Goal: Transaction & Acquisition: Purchase product/service

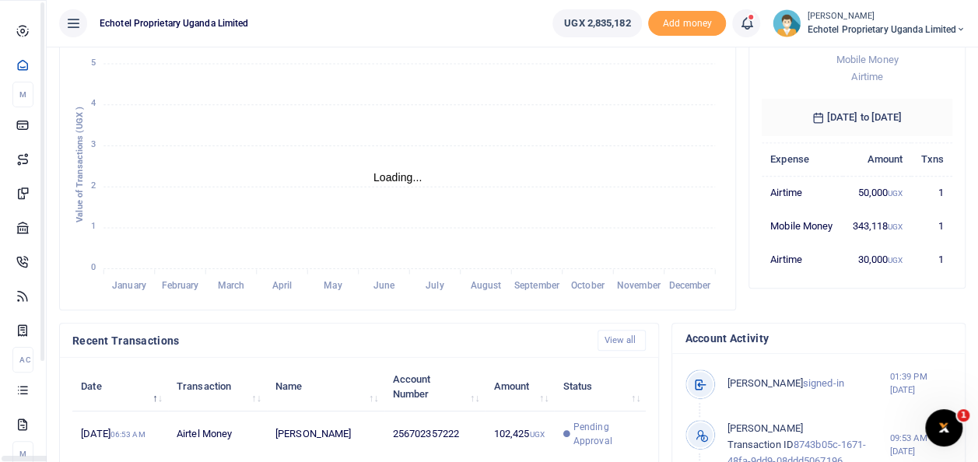
scroll to position [233, 0]
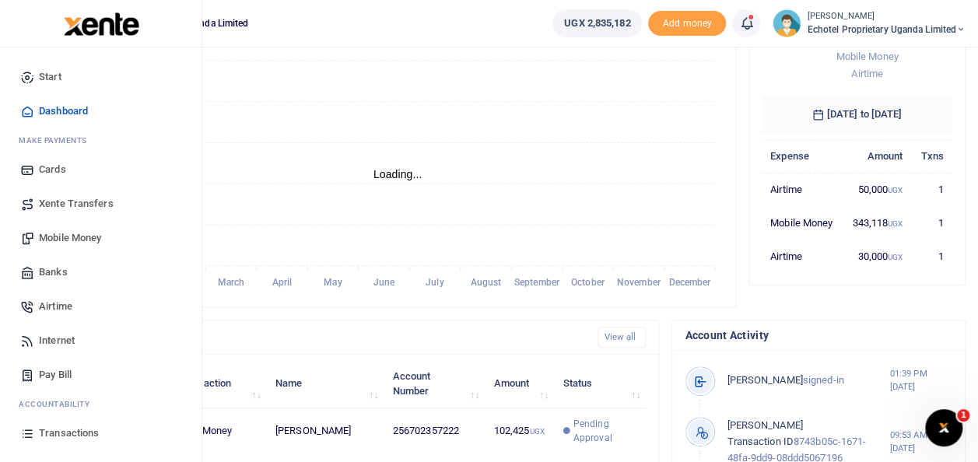
click at [70, 240] on span "Mobile Money" at bounding box center [70, 238] width 62 height 16
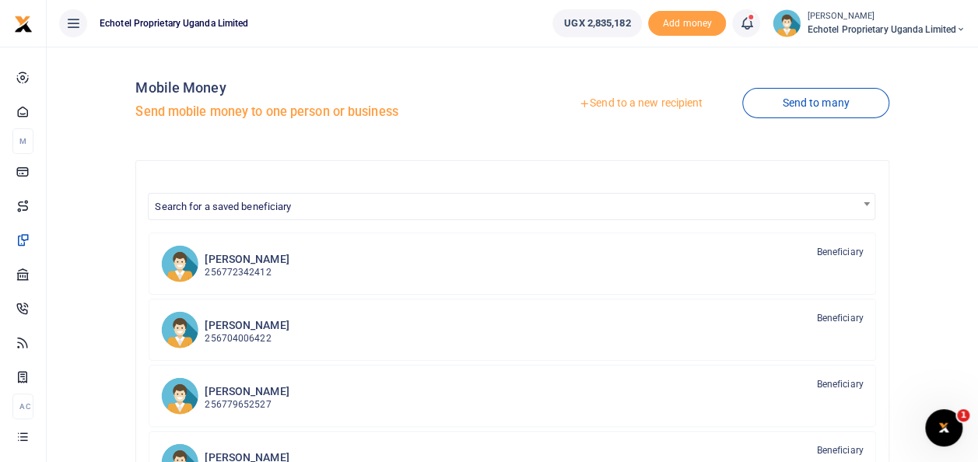
click at [649, 104] on link "Send to a new recipient" at bounding box center [640, 103] width 203 height 28
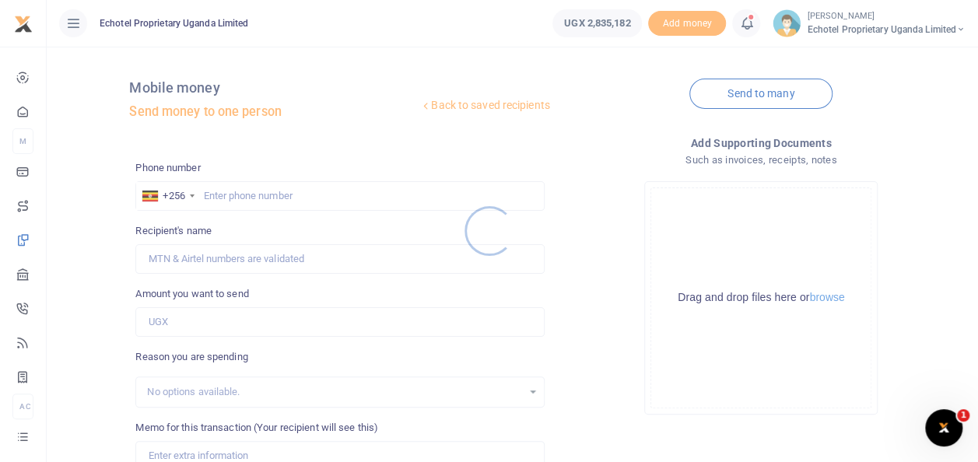
click at [247, 191] on div at bounding box center [489, 231] width 978 height 462
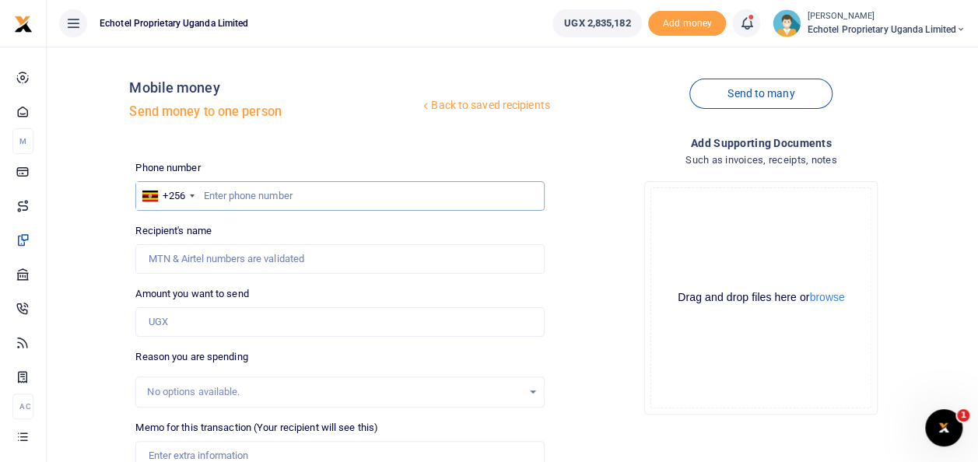
click at [255, 188] on input "text" at bounding box center [339, 196] width 408 height 30
click at [222, 251] on input "Recipient's name" at bounding box center [339, 259] width 408 height 30
click at [462, 158] on div "Back to saved recipients Mobile money Send money to one person Send to many Pho…" at bounding box center [550, 347] width 843 height 577
click at [247, 185] on input "text" at bounding box center [339, 196] width 408 height 30
type input "772489043"
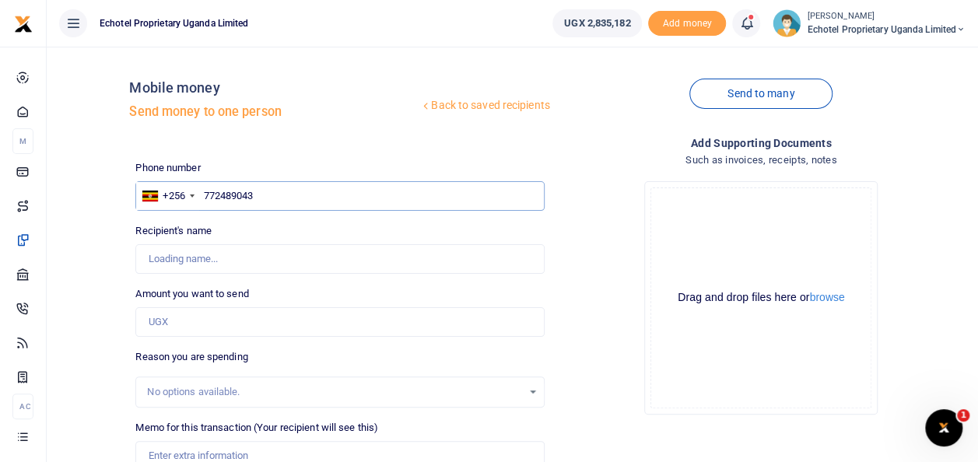
type input "[PERSON_NAME]"
type input "772489043"
click at [163, 319] on input "Amount you want to send" at bounding box center [339, 322] width 408 height 30
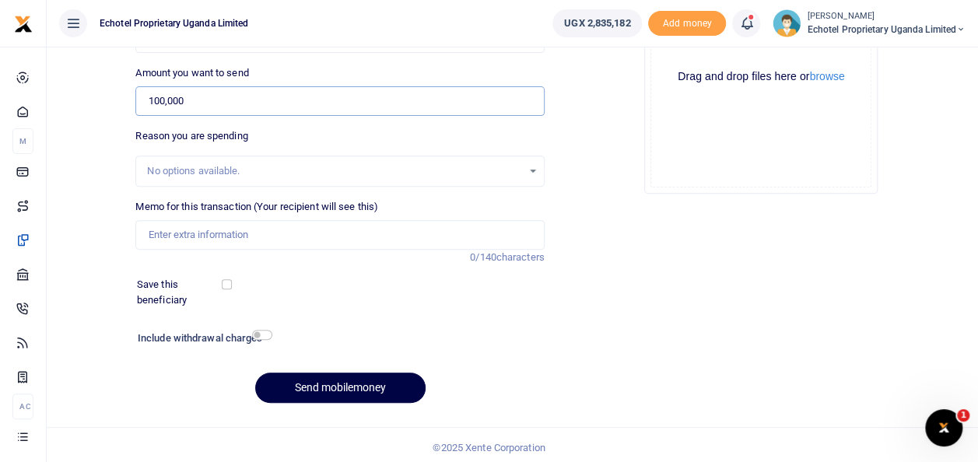
scroll to position [226, 0]
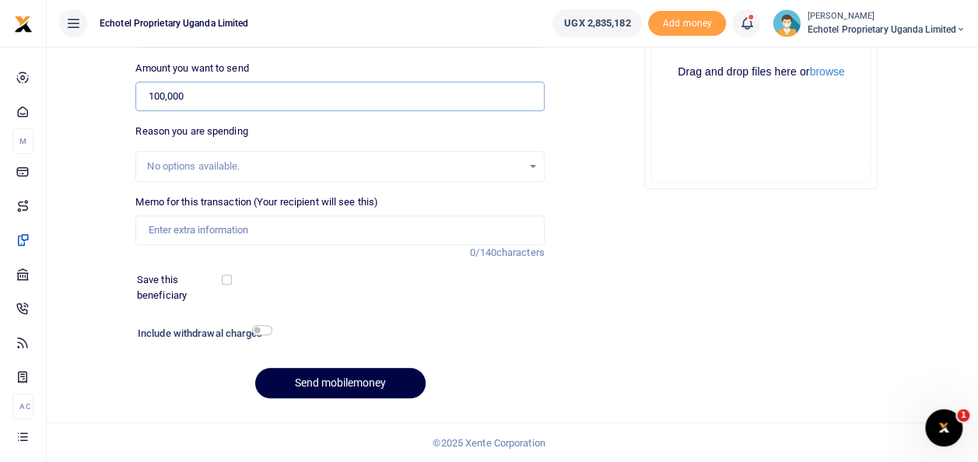
type input "100,000"
click at [174, 224] on input "Memo for this transaction (Your recipient will see this)" at bounding box center [339, 230] width 408 height 30
type input "Facilitation to Coca cola Mbarara"
click at [369, 389] on button "Send mobilemoney" at bounding box center [340, 383] width 170 height 30
click at [262, 328] on input "checkbox" at bounding box center [262, 330] width 20 height 10
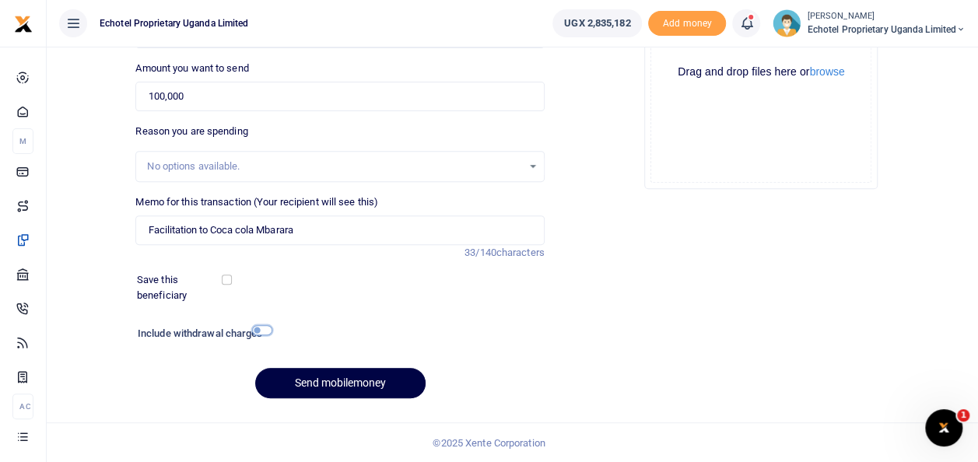
checkbox input "true"
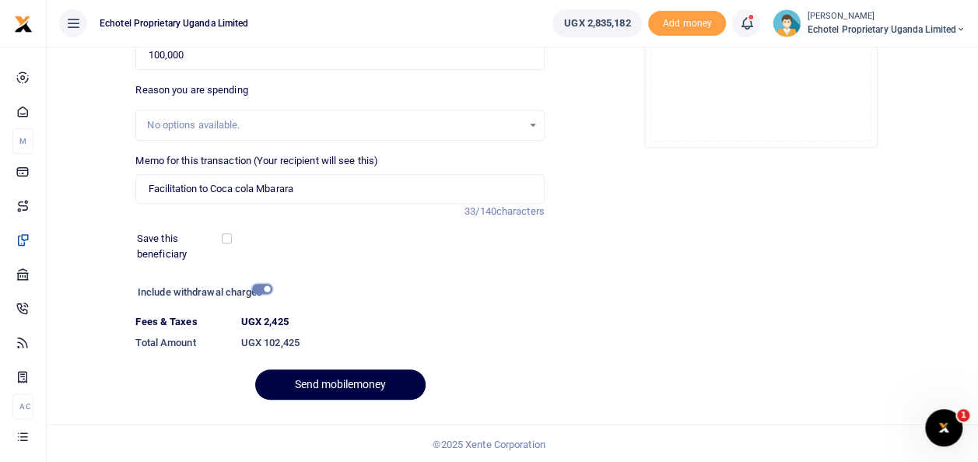
scroll to position [268, 0]
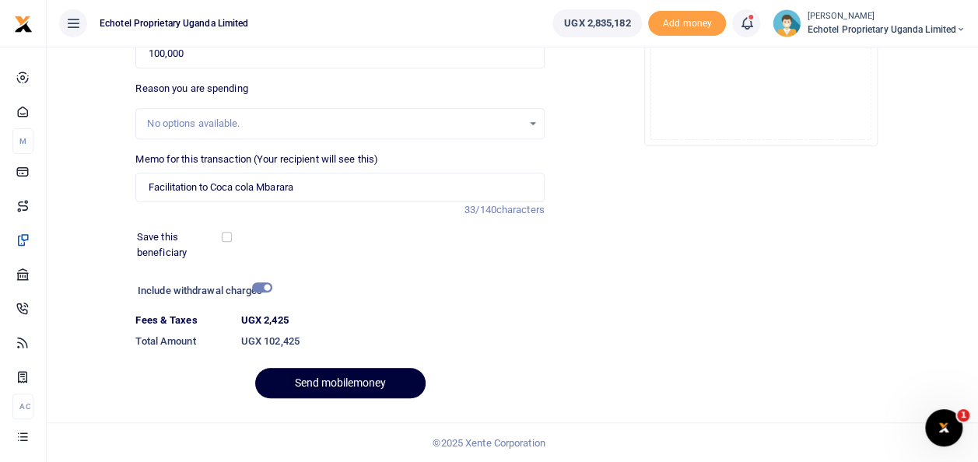
click at [331, 387] on button "Send mobilemoney" at bounding box center [340, 383] width 170 height 30
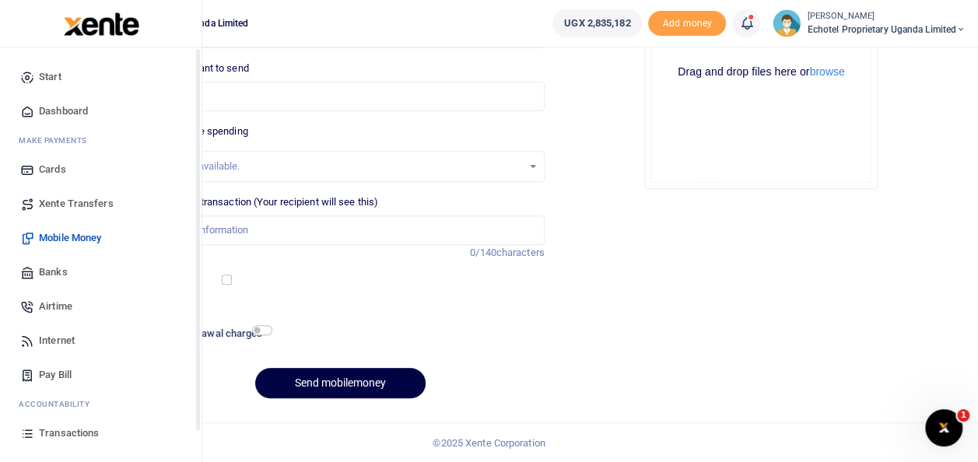
click at [54, 433] on span "Transactions" at bounding box center [69, 434] width 60 height 16
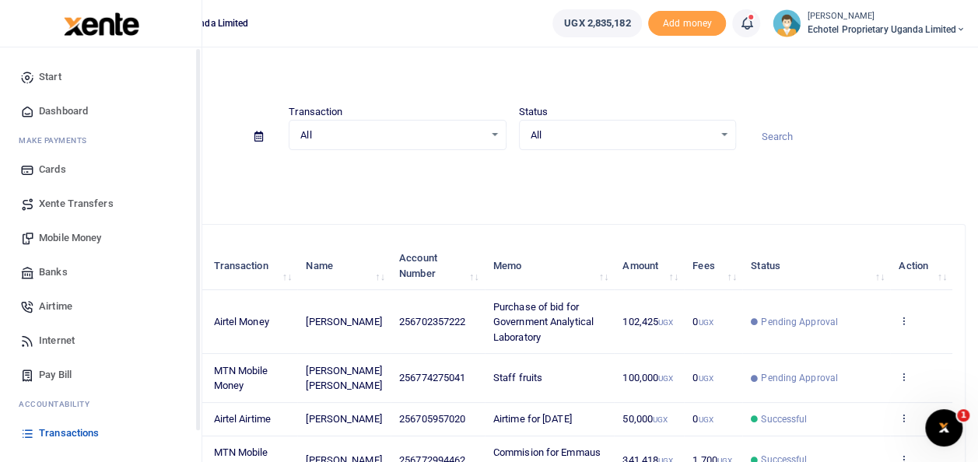
click at [53, 435] on span "Transactions" at bounding box center [69, 434] width 60 height 16
click at [54, 434] on span "Transactions" at bounding box center [69, 434] width 60 height 16
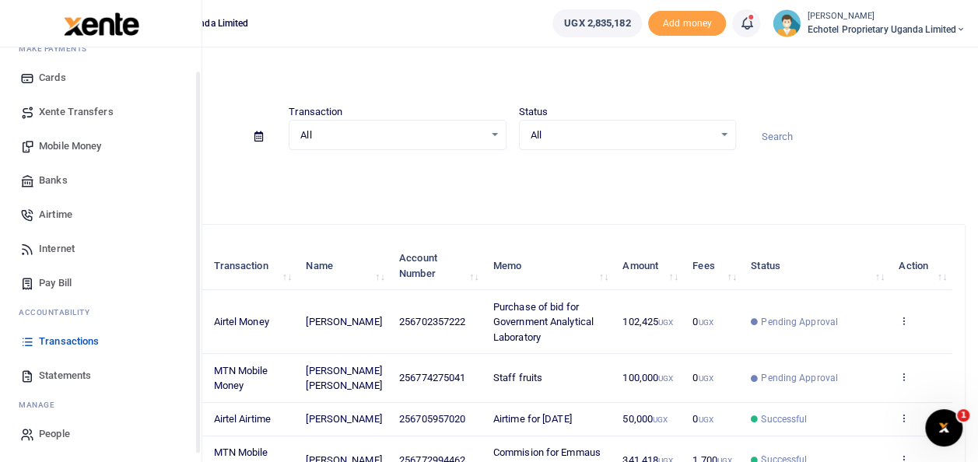
scroll to position [93, 0]
click at [58, 335] on span "Transactions" at bounding box center [69, 341] width 60 height 16
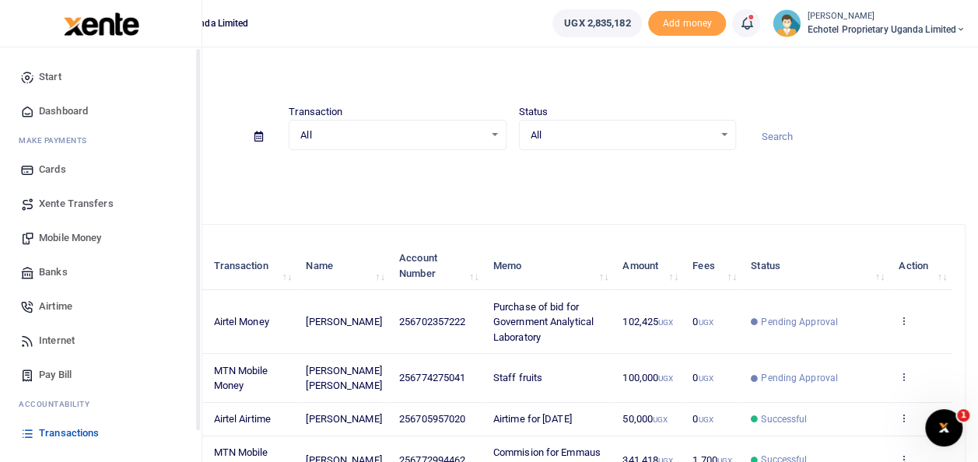
click at [53, 433] on span "Transactions" at bounding box center [69, 434] width 60 height 16
click at [32, 433] on icon at bounding box center [27, 433] width 14 height 14
click at [87, 434] on span "Transactions" at bounding box center [69, 434] width 60 height 16
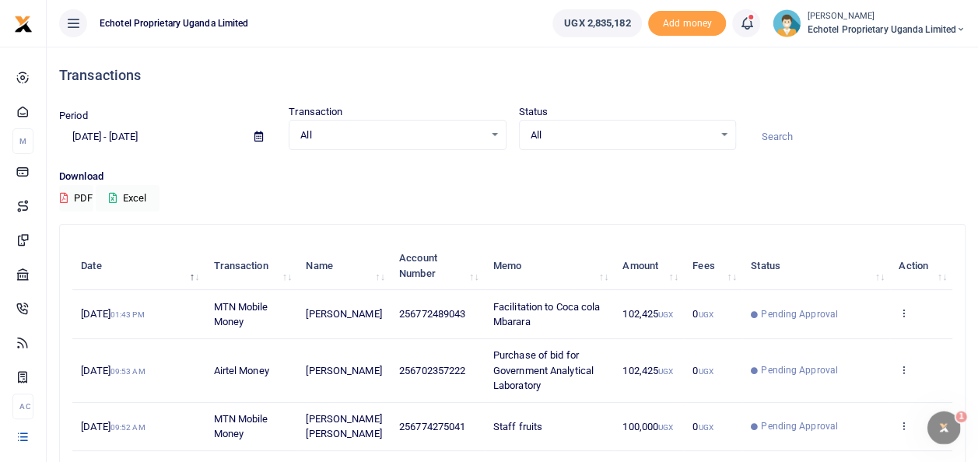
scroll to position [78, 0]
